Goal: Transaction & Acquisition: Purchase product/service

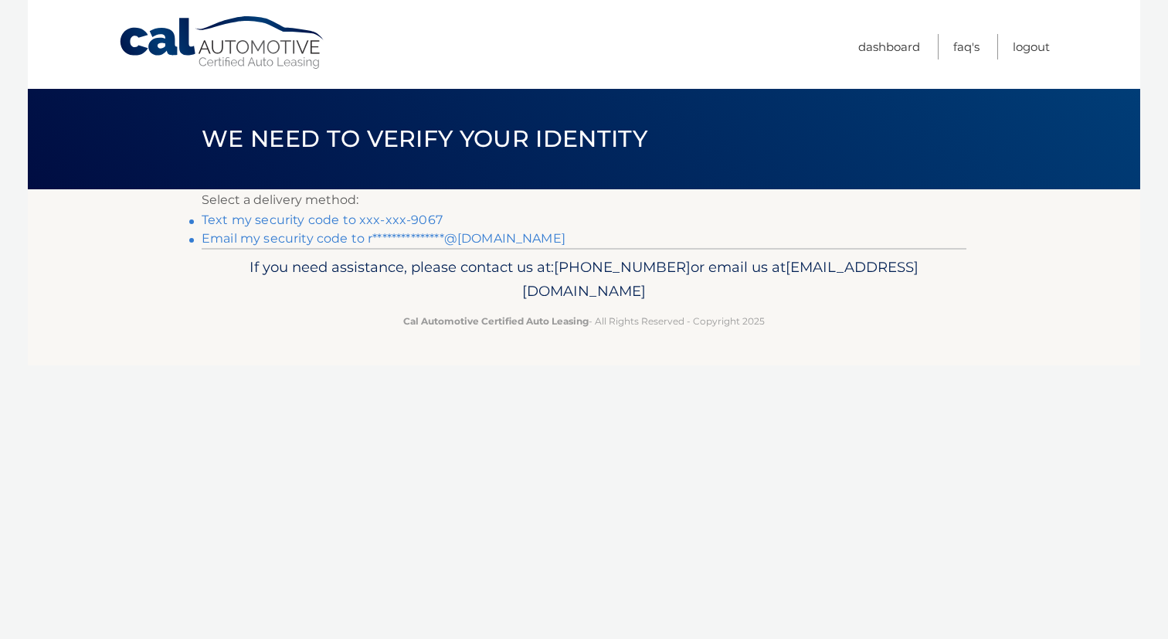
click at [427, 219] on link "Text my security code to xxx-xxx-9067" at bounding box center [322, 220] width 241 height 15
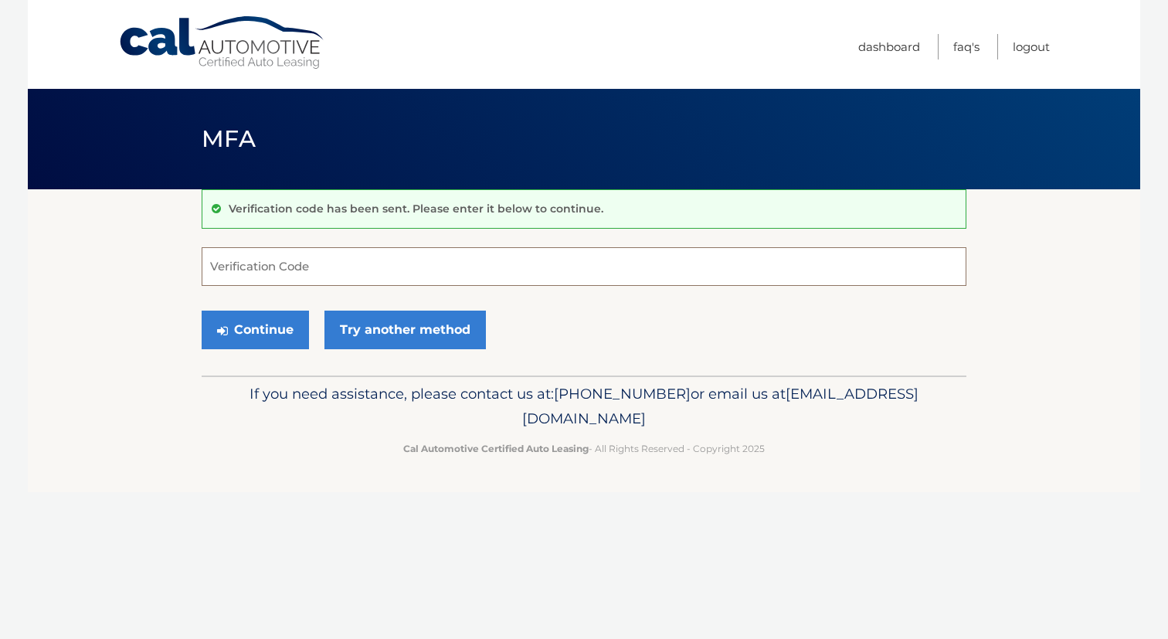
click at [352, 273] on input "Verification Code" at bounding box center [584, 266] width 765 height 39
type input "721841"
click at [281, 329] on button "Continue" at bounding box center [255, 330] width 107 height 39
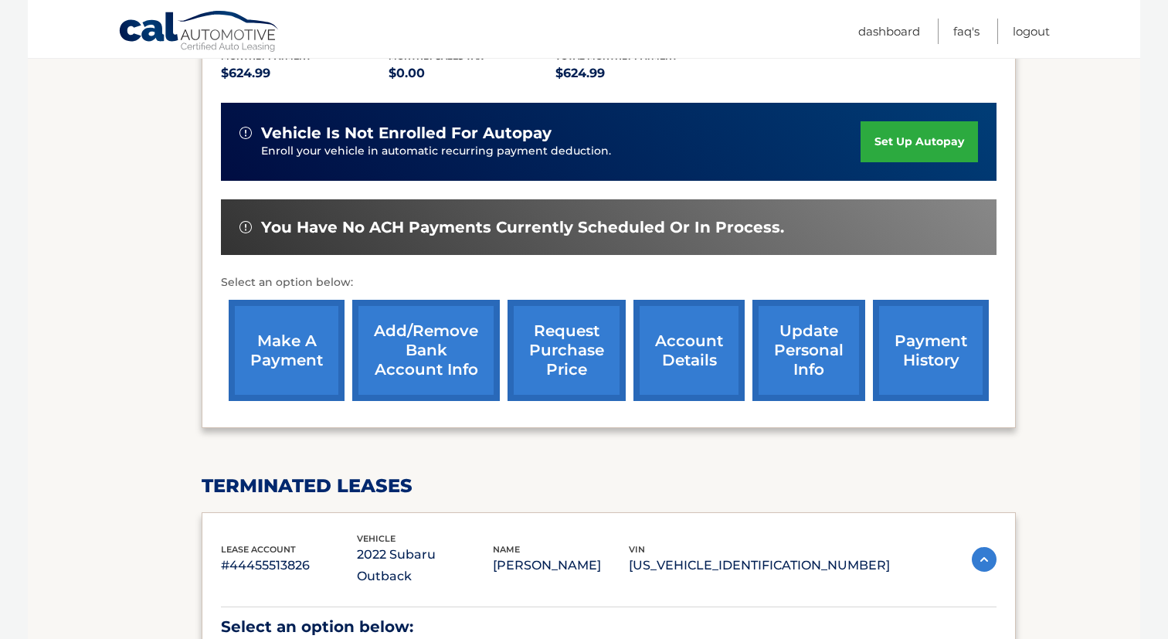
scroll to position [371, 0]
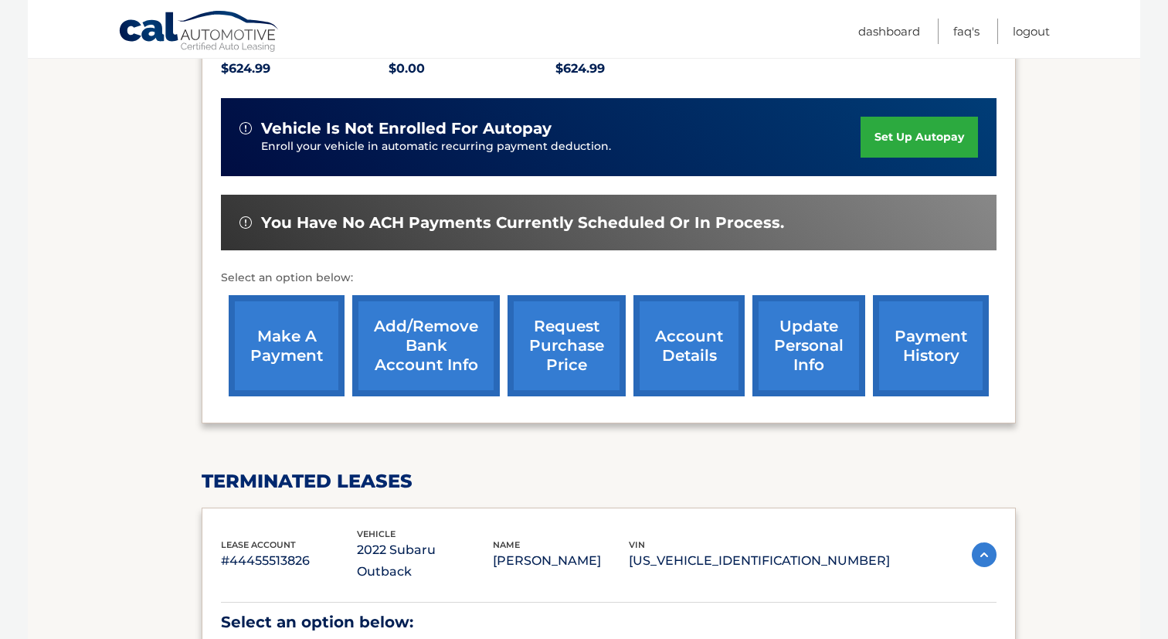
click at [277, 327] on link "make a payment" at bounding box center [287, 345] width 116 height 101
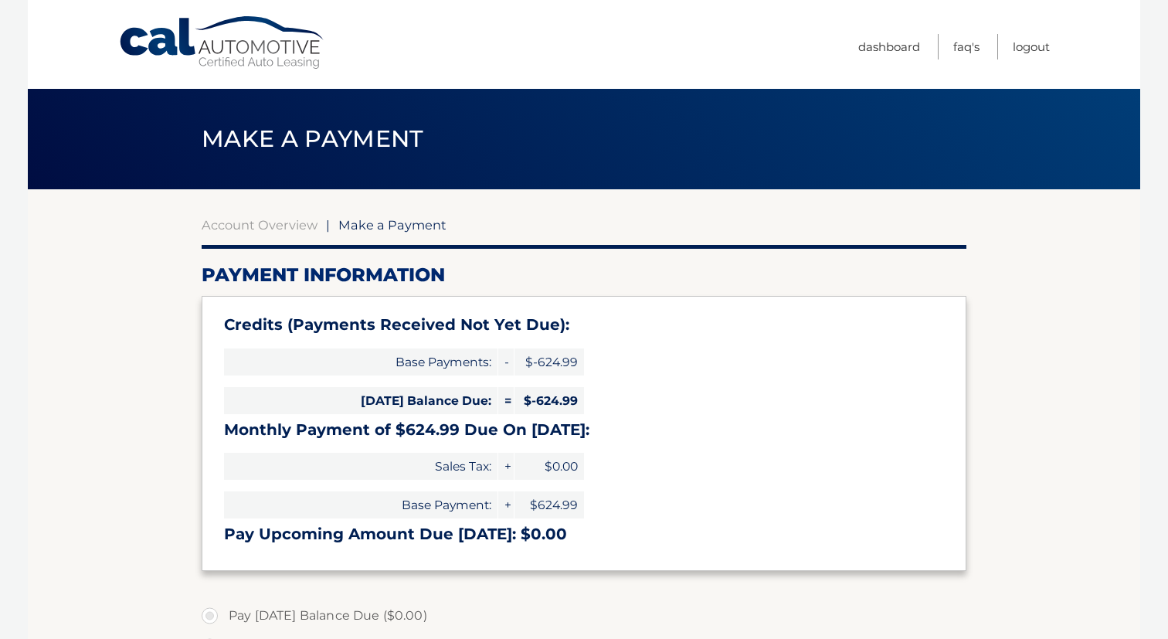
select select "YjhjMTIzNTEtZDM3YS00YzU2LTk3ZDAtZDA4NDNmZTY5ZWQ0"
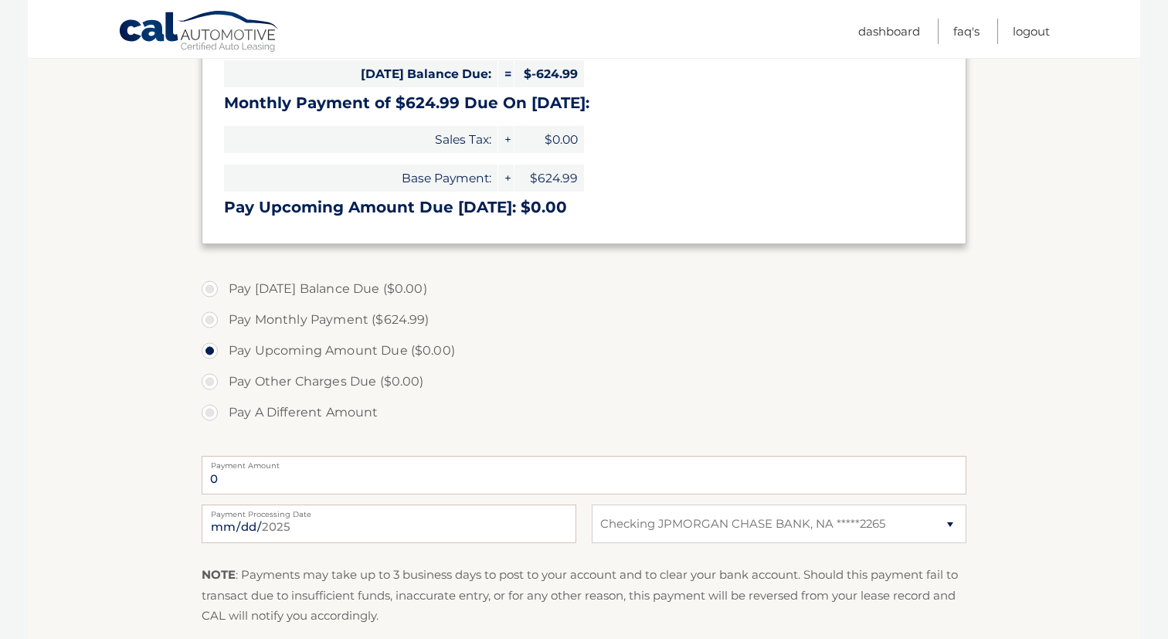
scroll to position [328, 0]
click at [211, 318] on label "Pay Monthly Payment ($624.99)" at bounding box center [584, 318] width 765 height 31
click at [211, 318] on input "Pay Monthly Payment ($624.99)" at bounding box center [215, 315] width 15 height 25
radio input "true"
type input "624.99"
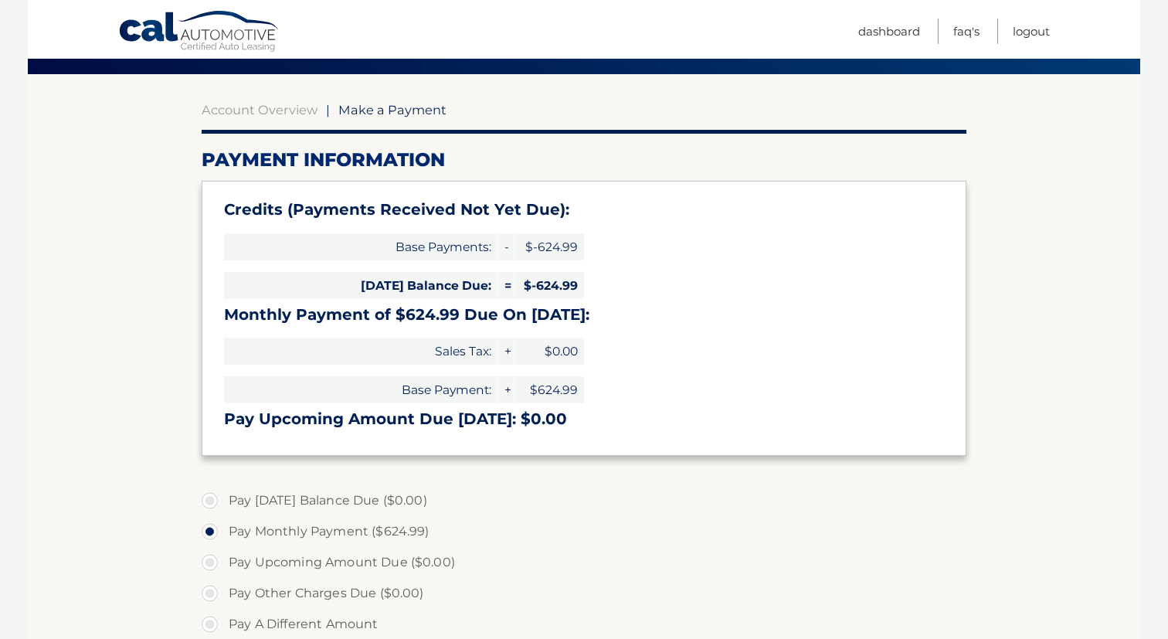
scroll to position [0, 0]
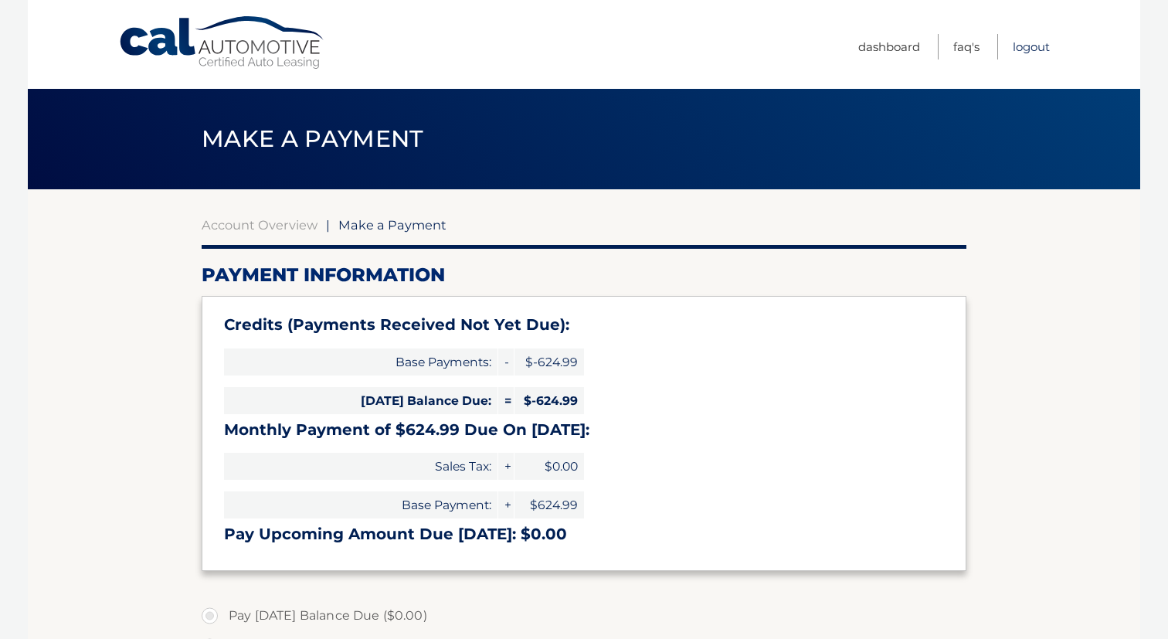
click at [1036, 50] on link "Logout" at bounding box center [1031, 47] width 37 height 26
